Goal: Task Accomplishment & Management: Use online tool/utility

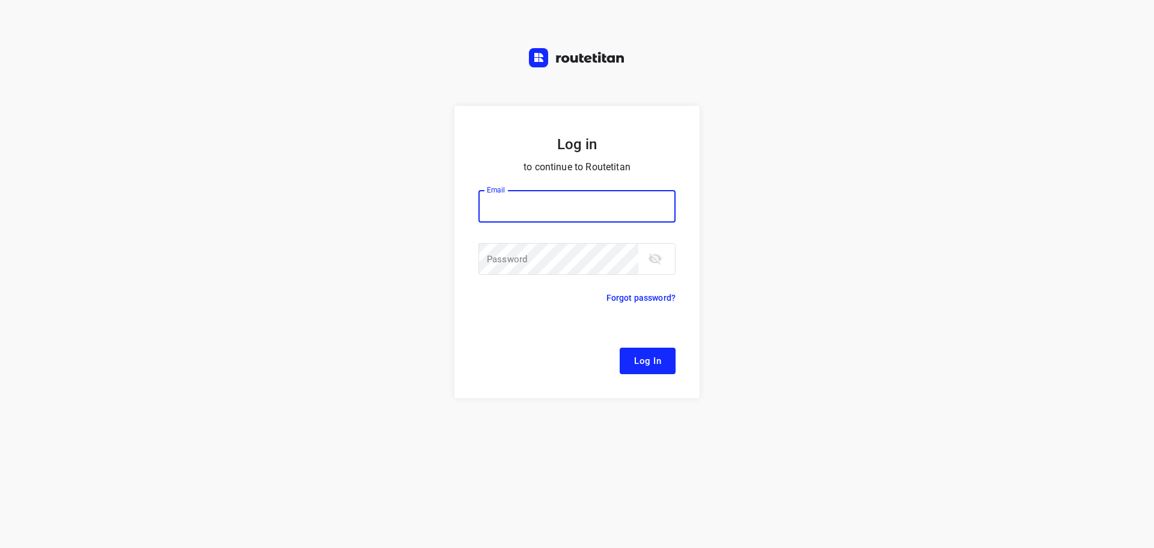
click at [0, 0] on div at bounding box center [0, 0] width 0 height 0
type input "[EMAIL_ADDRESS][DOMAIN_NAME]"
click at [658, 357] on span "Log In" at bounding box center [647, 361] width 27 height 16
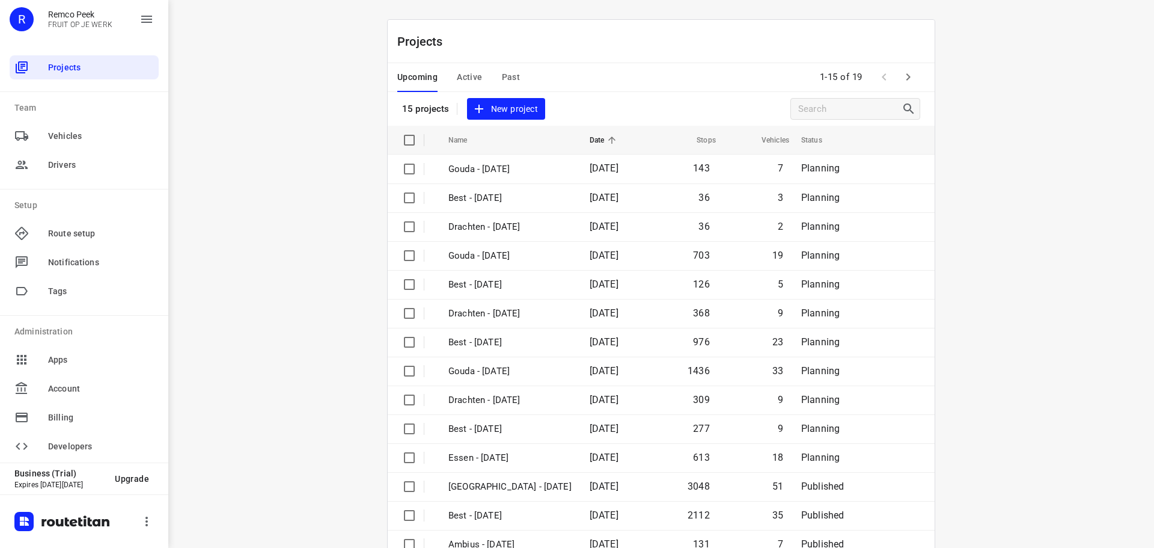
click at [0, 547] on div at bounding box center [0, 548] width 0 height 0
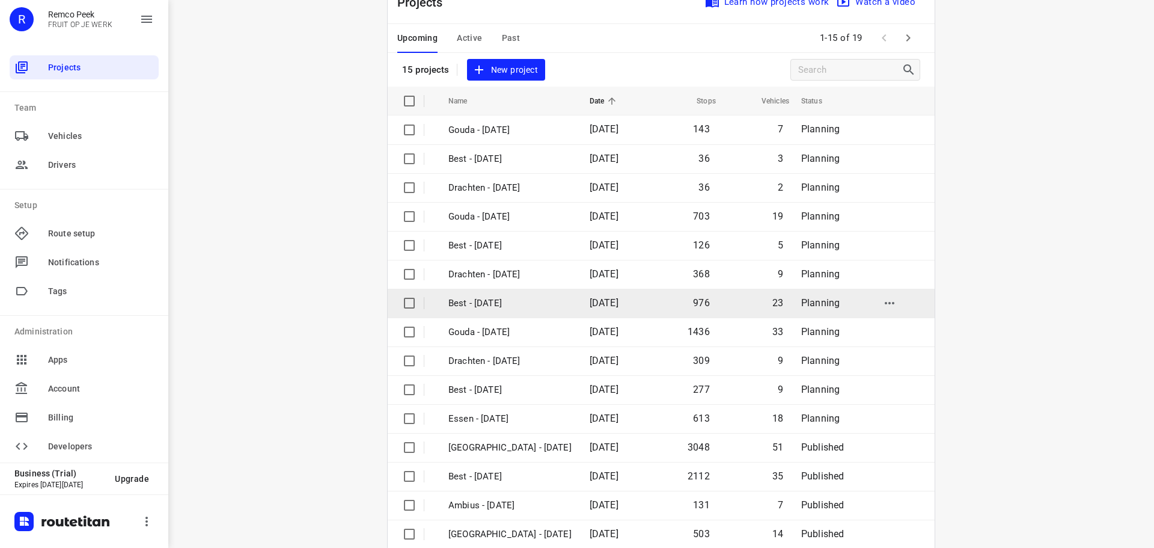
scroll to position [60, 0]
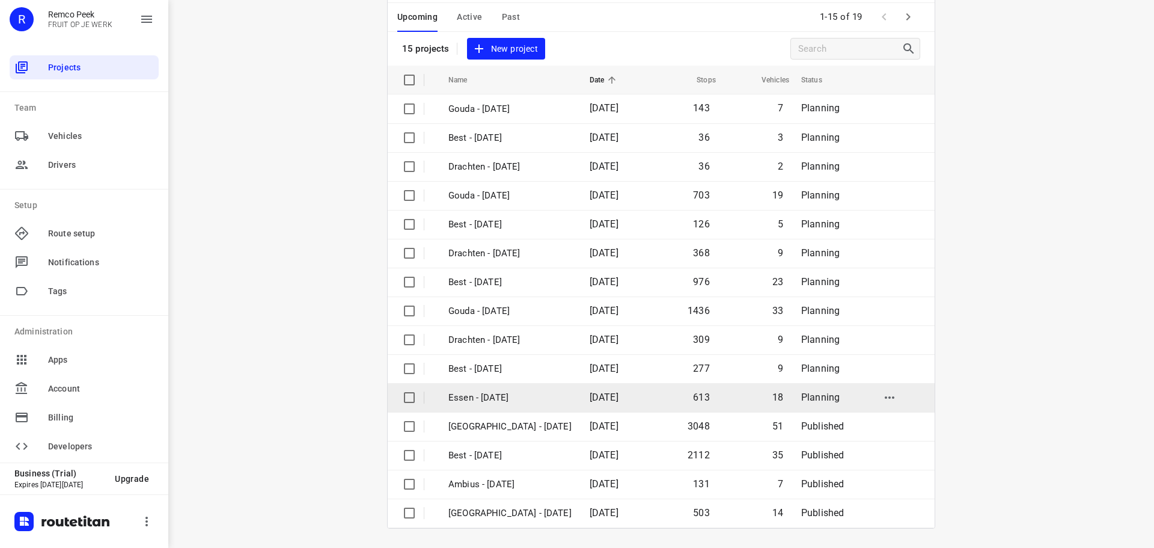
click at [506, 399] on p "Essen - [DATE]" at bounding box center [510, 398] width 123 height 14
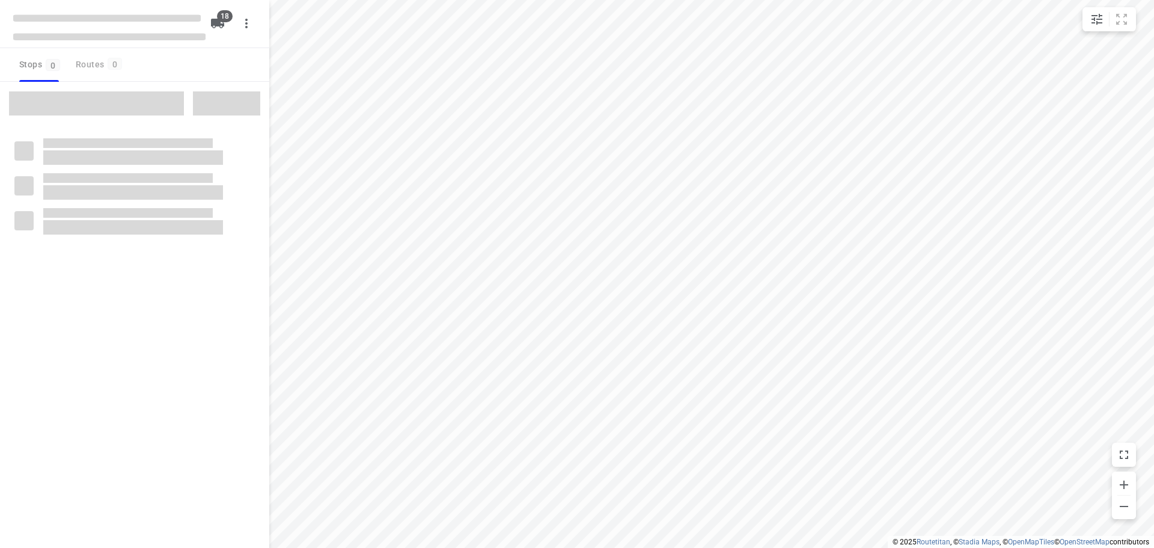
checkbox input "true"
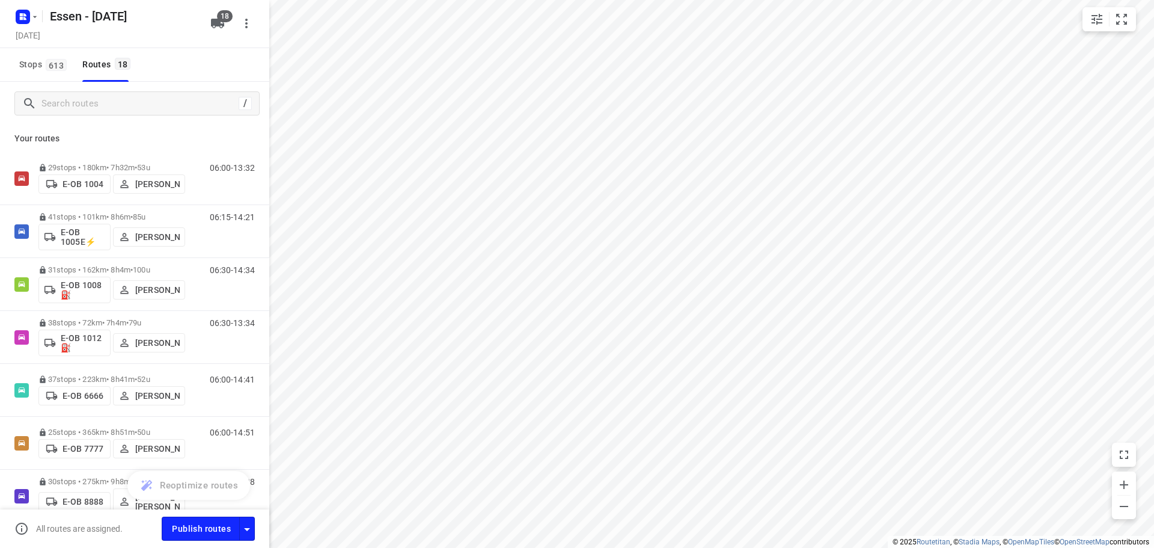
click at [27, 64] on span "Stops 613" at bounding box center [44, 64] width 51 height 15
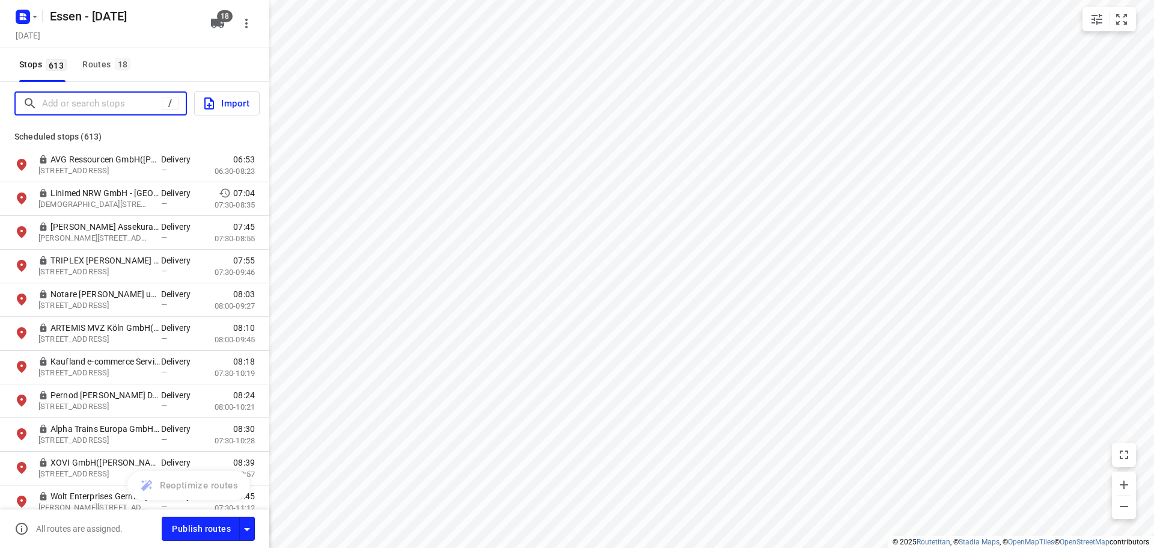
click at [53, 106] on input "Add or search stops" at bounding box center [102, 103] width 120 height 19
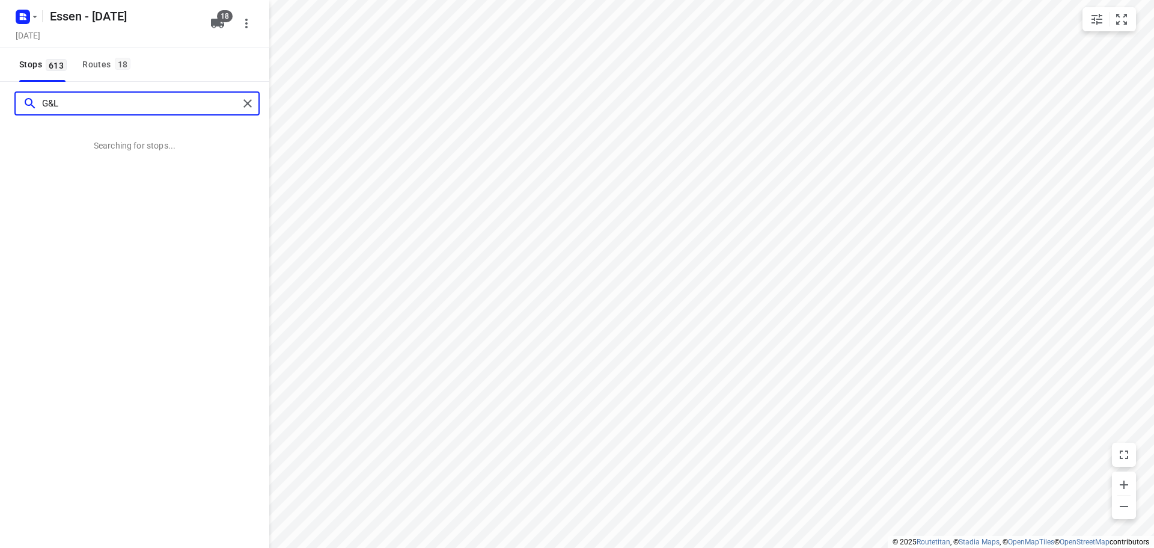
type input "G&L"
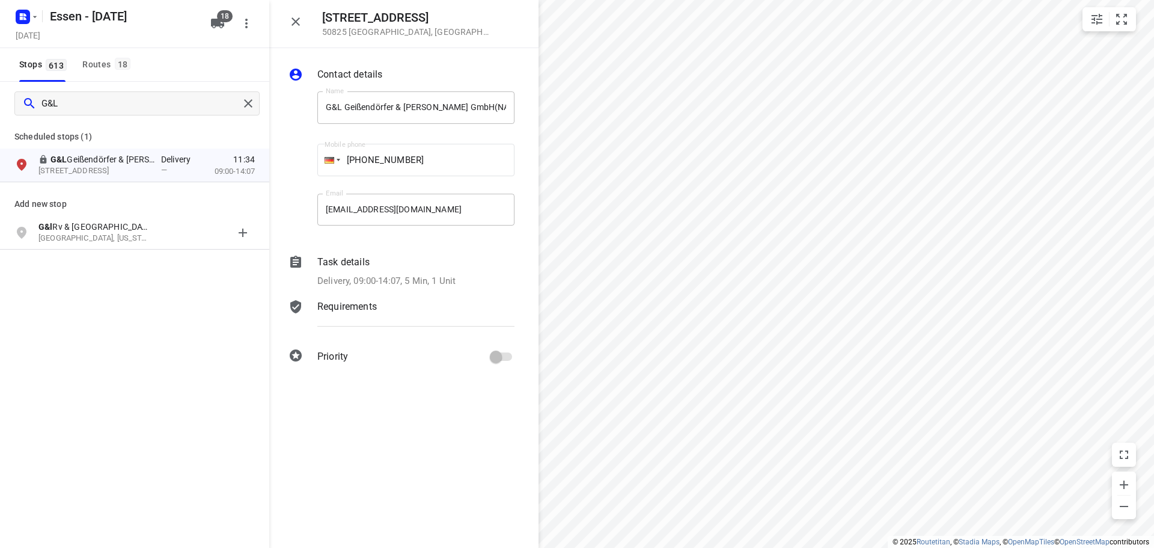
click at [297, 19] on icon "button" at bounding box center [296, 21] width 14 height 14
